Goal: Information Seeking & Learning: Learn about a topic

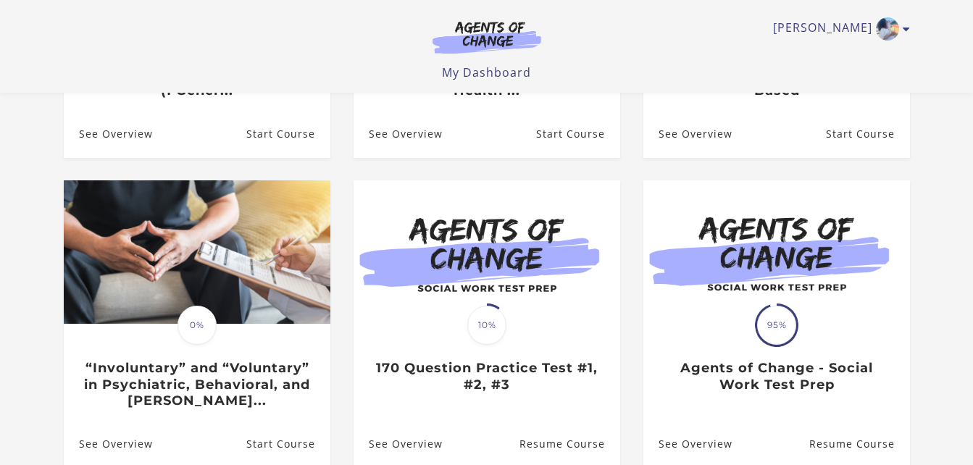
scroll to position [366, 0]
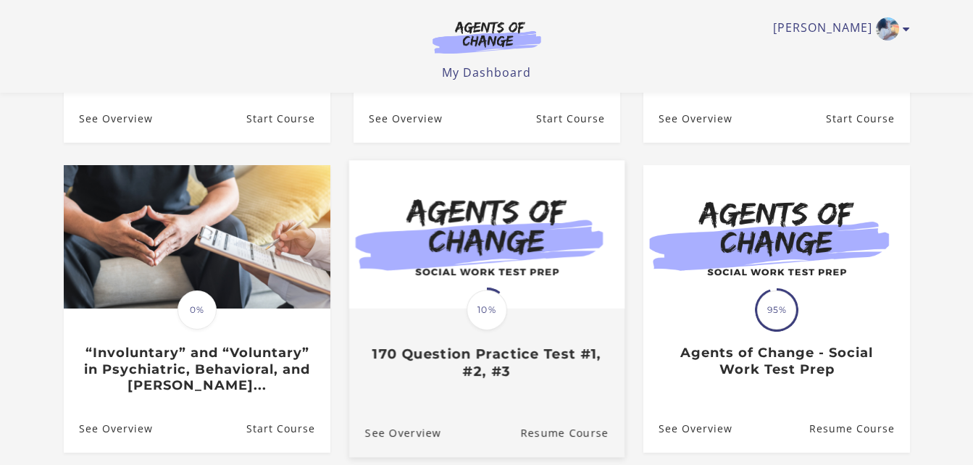
click at [503, 309] on span "10%" at bounding box center [487, 310] width 41 height 41
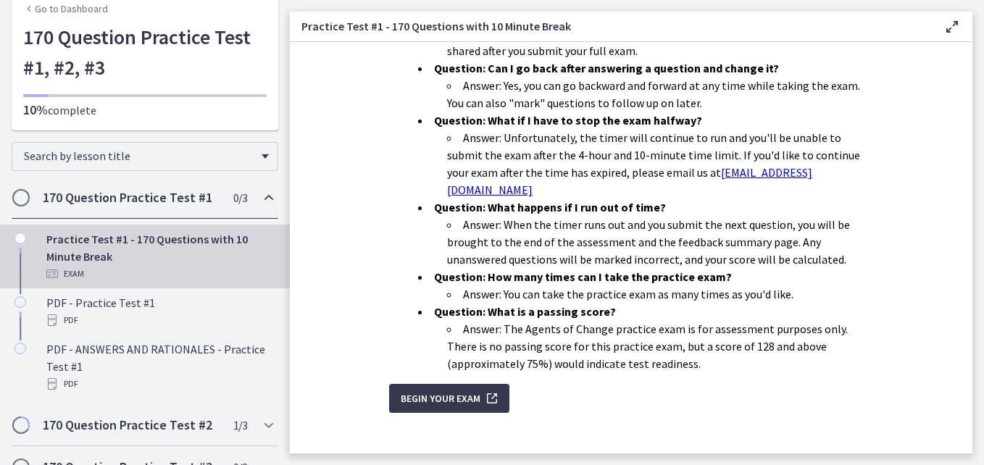
scroll to position [152, 0]
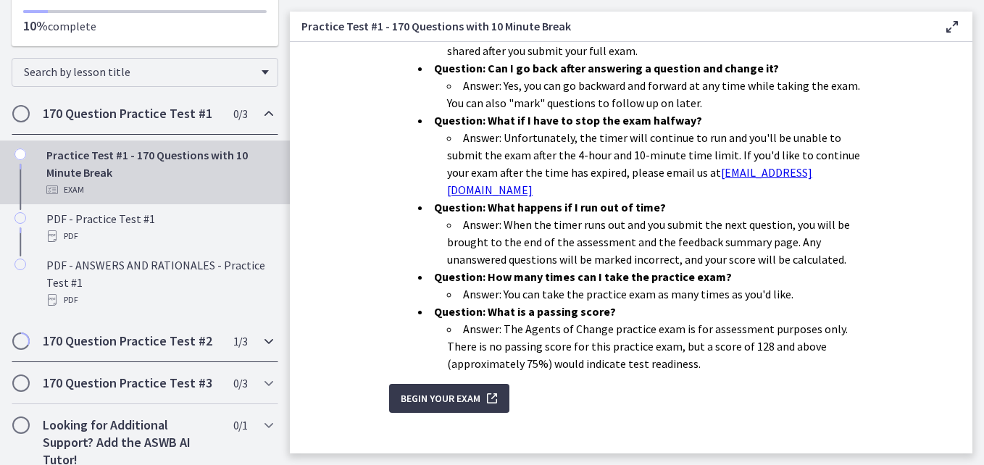
click at [260, 345] on icon "Chapters" at bounding box center [268, 341] width 17 height 17
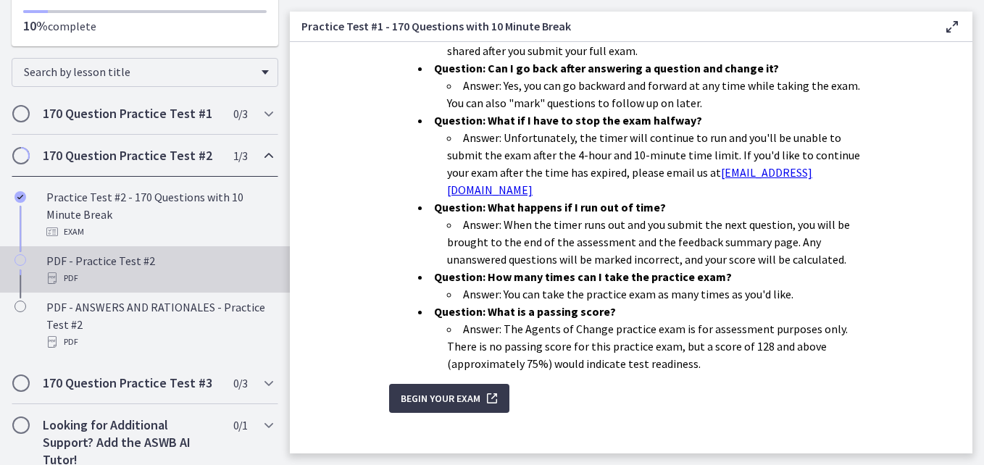
click at [118, 275] on div "PDF" at bounding box center [159, 278] width 226 height 17
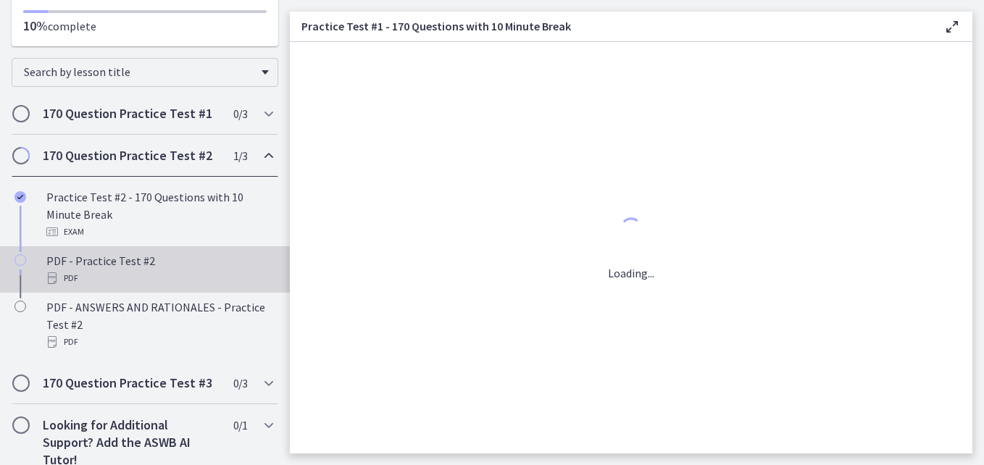
scroll to position [0, 0]
click at [118, 275] on div "PDF" at bounding box center [159, 278] width 226 height 17
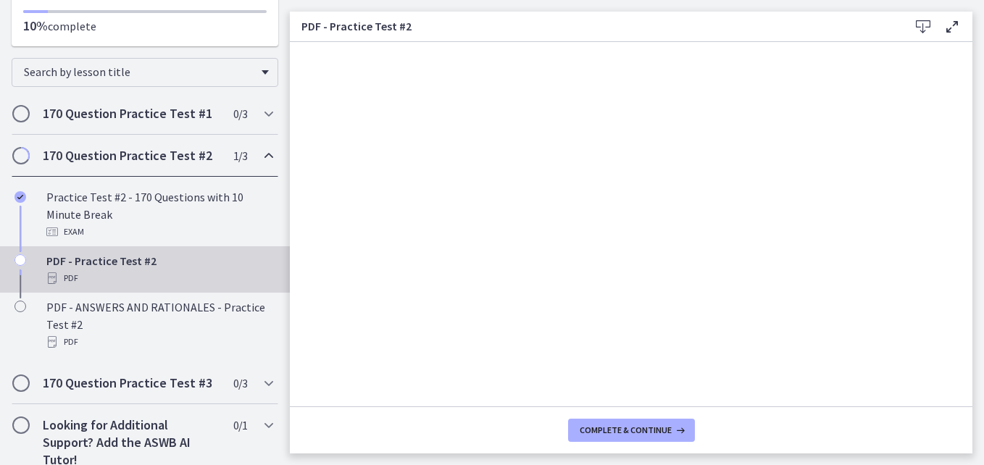
click at [926, 25] on icon at bounding box center [923, 26] width 17 height 17
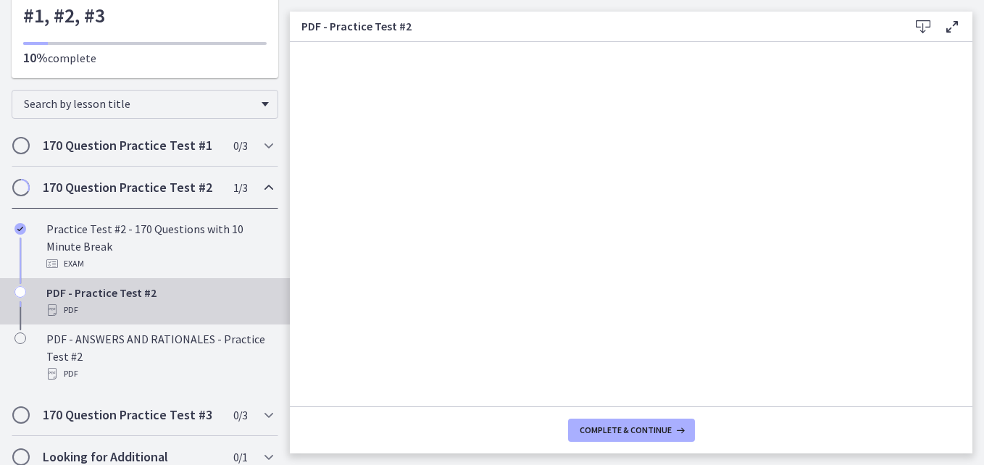
scroll to position [132, 0]
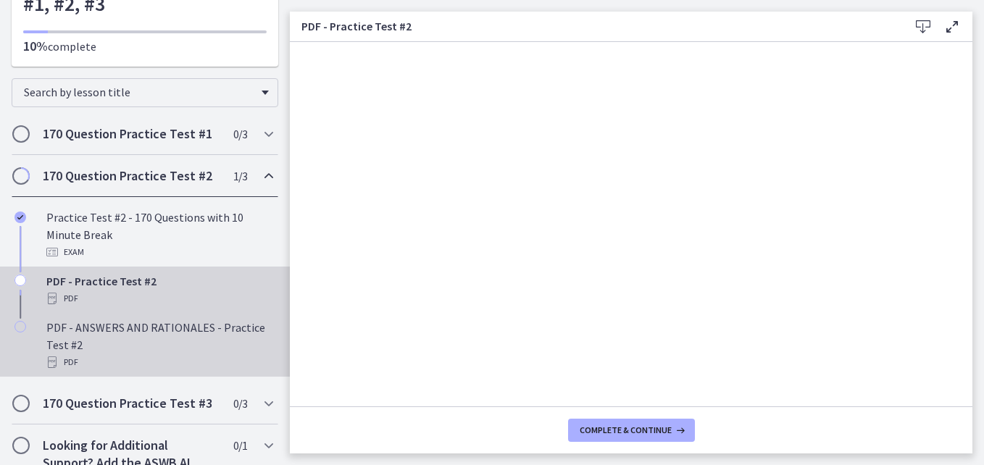
click at [94, 346] on div "PDF - ANSWERS AND RATIONALES - Practice Test #2 PDF" at bounding box center [159, 345] width 226 height 52
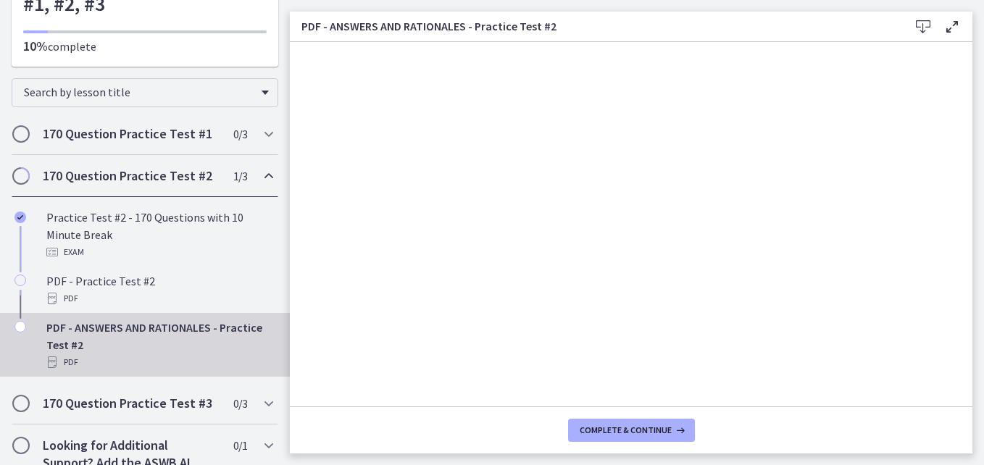
click at [923, 21] on icon at bounding box center [923, 26] width 17 height 17
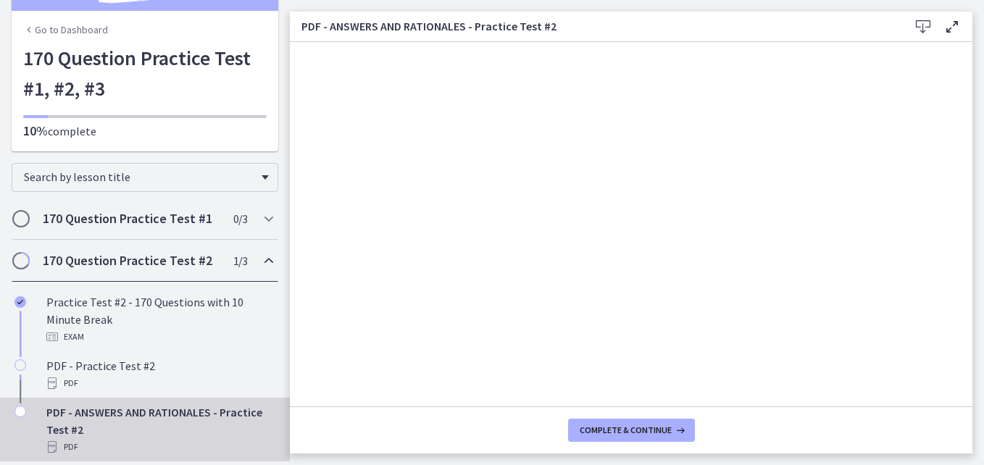
scroll to position [38, 0]
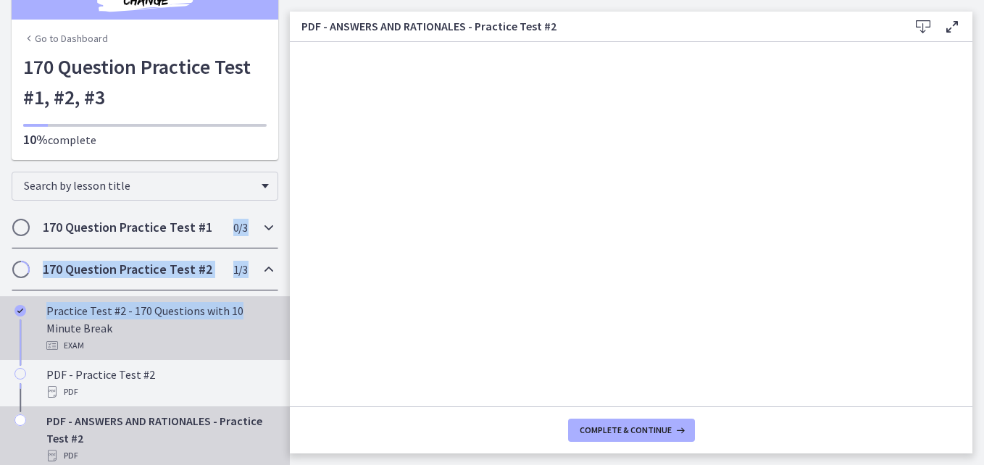
drag, startPoint x: 278, startPoint y: 246, endPoint x: 277, endPoint y: 302, distance: 56.5
click at [277, 302] on div "170 Question Practice Test #1 0 / 3 Completed Practice Test #1 - 170 Questions …" at bounding box center [145, 401] width 290 height 388
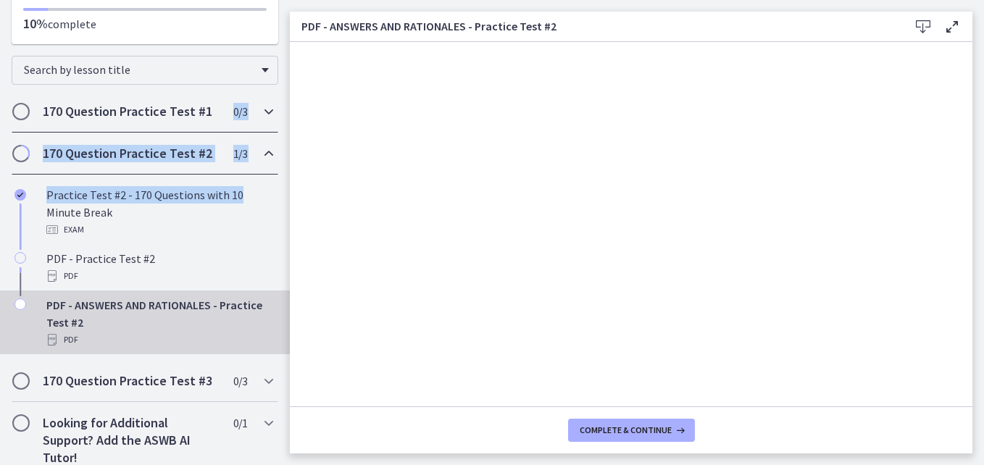
scroll to position [0, 0]
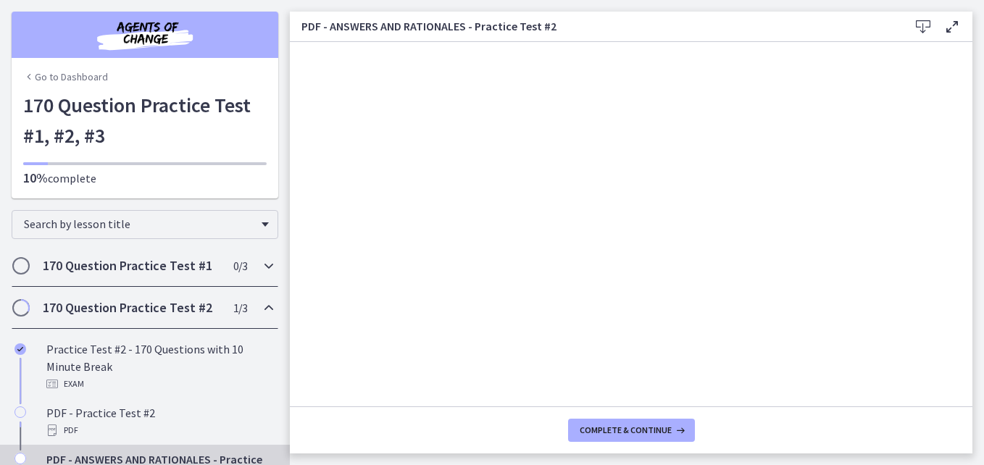
click at [104, 268] on h2 "170 Question Practice Test #1" at bounding box center [131, 265] width 177 height 17
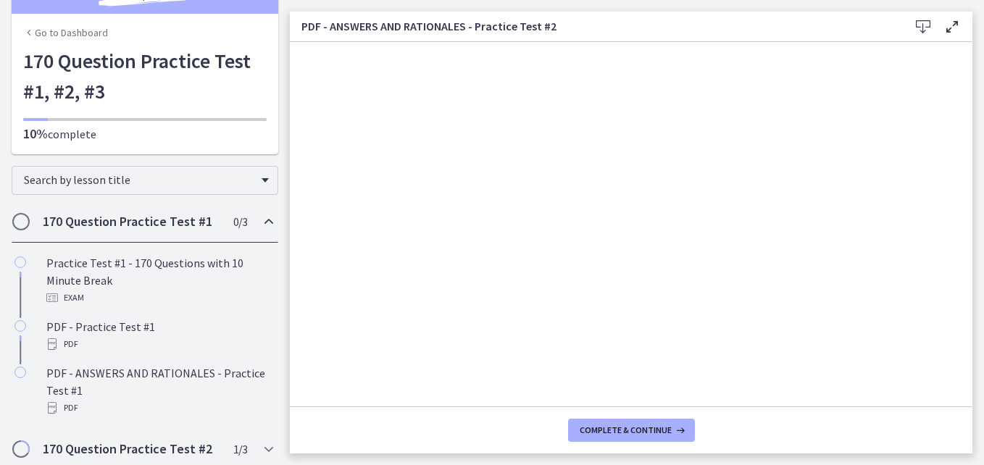
scroll to position [46, 0]
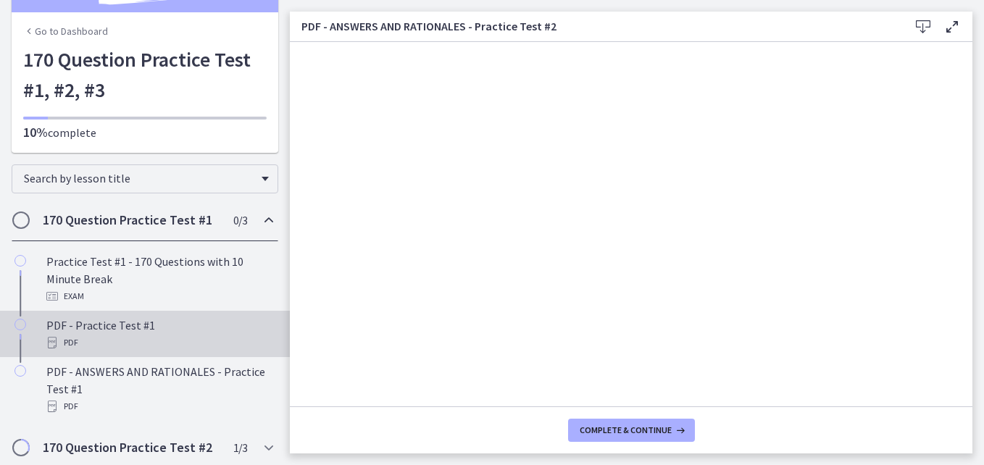
click at [74, 342] on div "PDF" at bounding box center [159, 342] width 226 height 17
click at [919, 35] on icon at bounding box center [923, 26] width 17 height 17
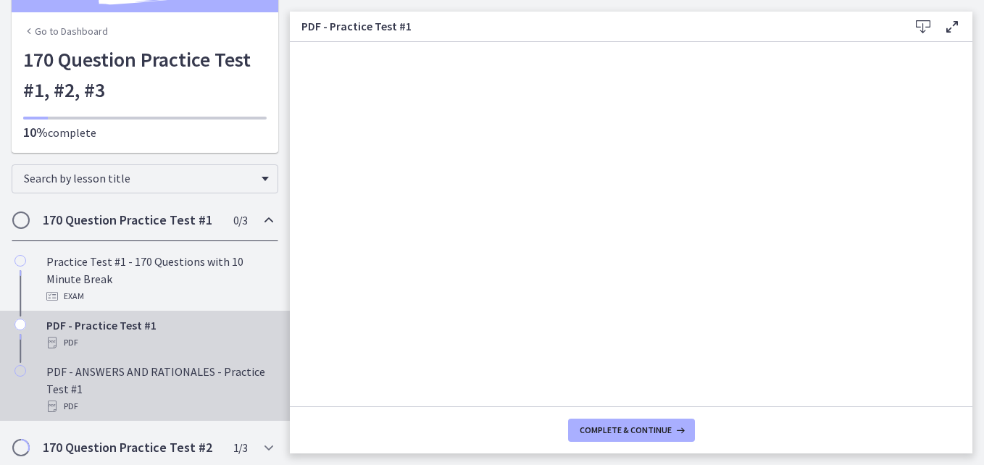
click at [120, 378] on div "PDF - ANSWERS AND RATIONALES - Practice Test #1 PDF" at bounding box center [159, 389] width 226 height 52
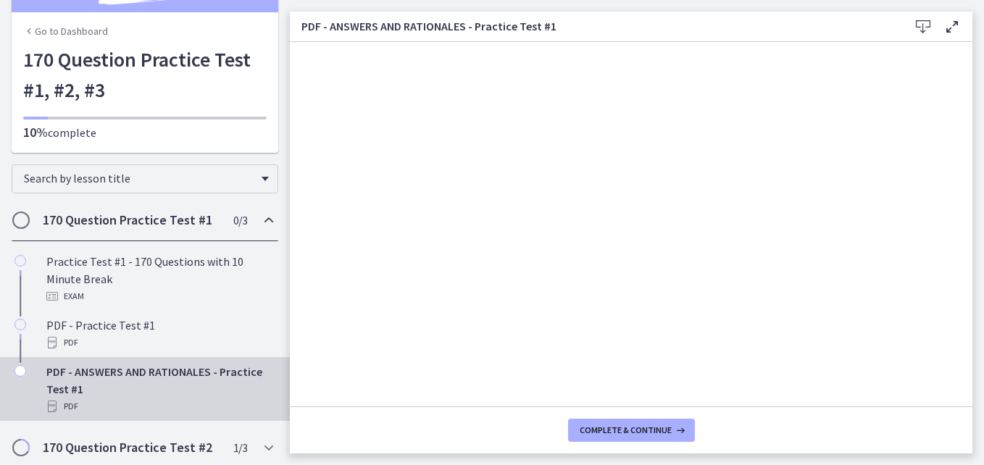
click at [925, 22] on icon at bounding box center [923, 26] width 17 height 17
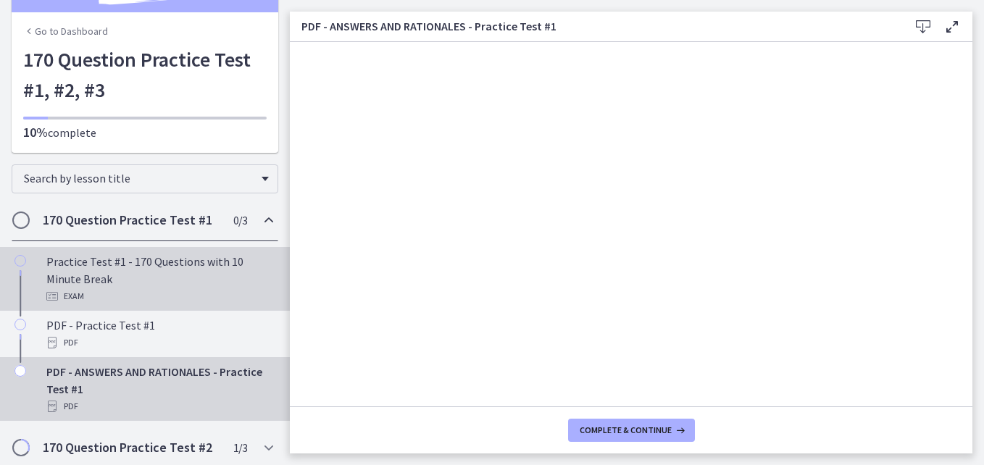
click at [66, 288] on div "Exam" at bounding box center [159, 296] width 226 height 17
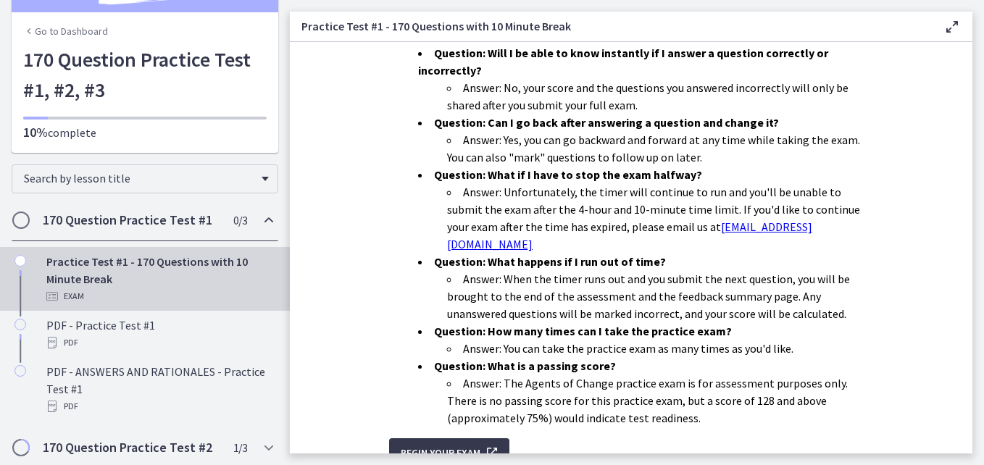
scroll to position [507, 0]
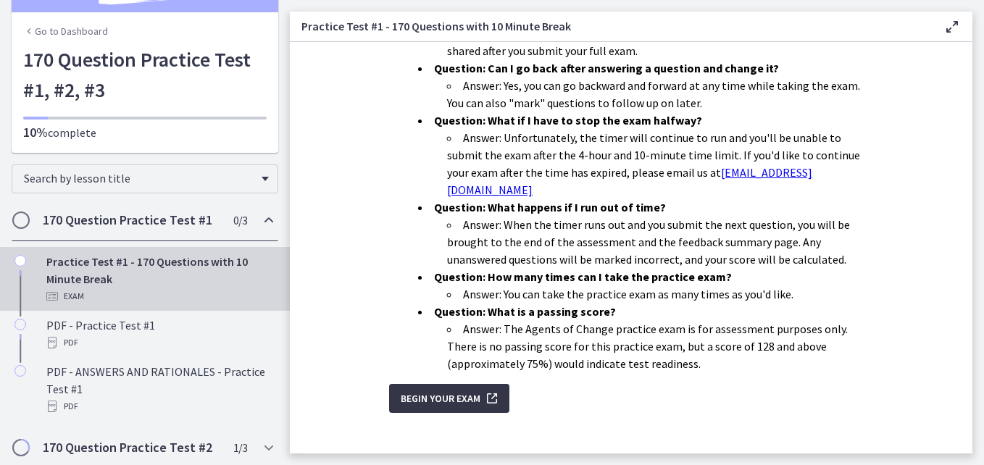
click at [464, 390] on span "Begin Your Exam" at bounding box center [441, 398] width 80 height 17
